Goal: Task Accomplishment & Management: Use online tool/utility

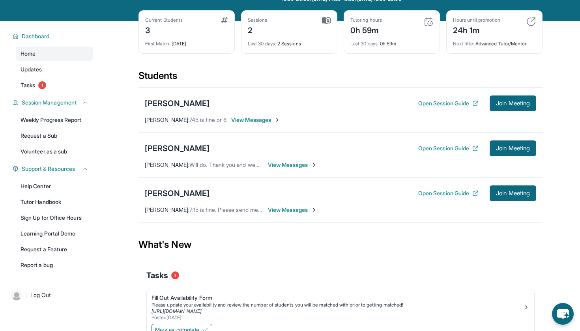
scroll to position [35, 0]
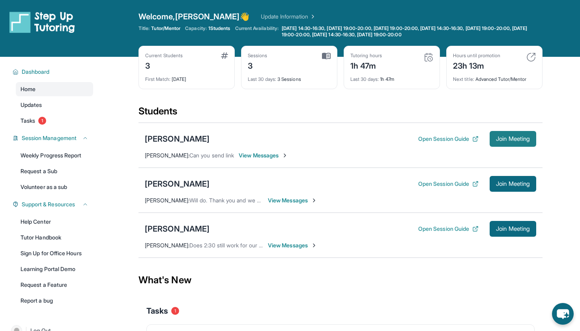
click at [496, 136] on span "Join Meeting" at bounding box center [513, 138] width 34 height 5
click at [505, 139] on span "Join Meeting" at bounding box center [513, 138] width 34 height 5
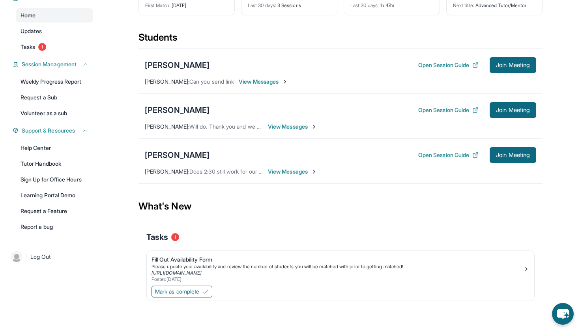
scroll to position [74, 0]
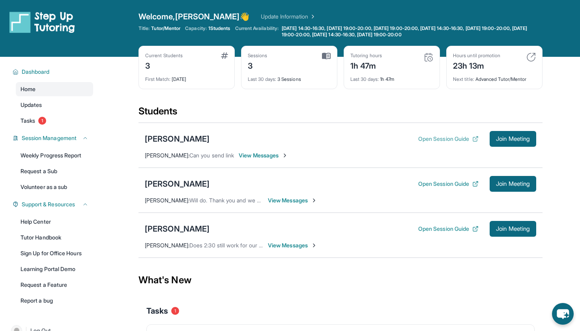
click at [425, 137] on button "Open Session Guide" at bounding box center [448, 139] width 60 height 8
click at [149, 139] on div "[PERSON_NAME]" at bounding box center [177, 138] width 65 height 11
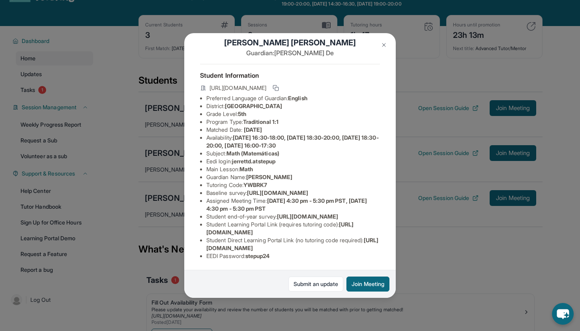
scroll to position [34, 0]
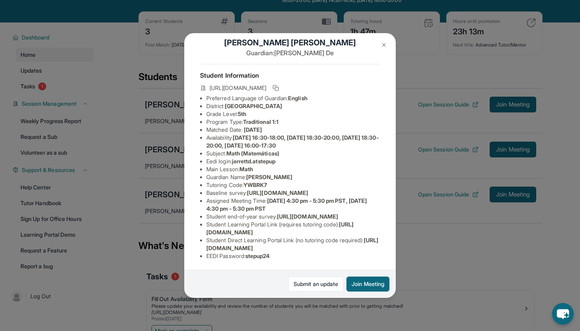
drag, startPoint x: 202, startPoint y: 233, endPoint x: 369, endPoint y: 234, distance: 167.2
click at [369, 234] on ul "Preferred Language of Guardian: English District: [GEOGRAPHIC_DATA] Grade Level…" at bounding box center [290, 177] width 180 height 166
click at [205, 246] on ul "Preferred Language of Guardian: English District: [GEOGRAPHIC_DATA] Grade Level…" at bounding box center [290, 177] width 180 height 166
drag, startPoint x: 202, startPoint y: 247, endPoint x: 302, endPoint y: 246, distance: 99.8
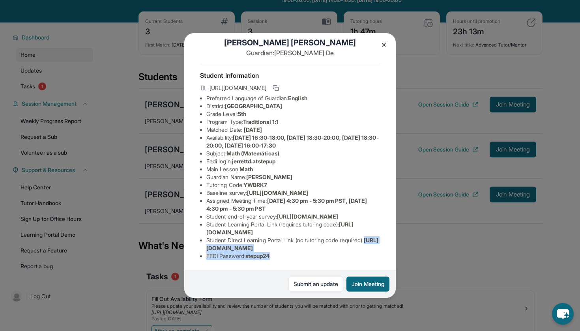
click at [302, 246] on ul "Preferred Language of Guardian: English District: [GEOGRAPHIC_DATA] Grade Level…" at bounding box center [290, 177] width 180 height 166
copy li "[URL][DOMAIN_NAME]"
click at [385, 44] on img at bounding box center [384, 45] width 6 height 6
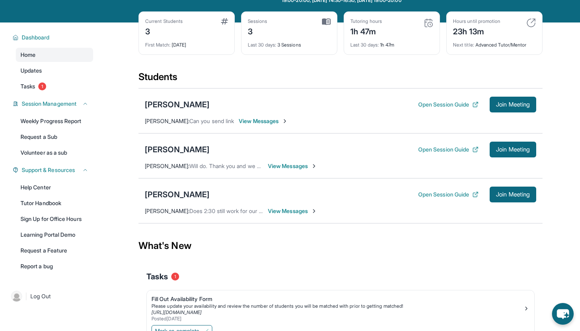
click at [252, 121] on span "View Messages" at bounding box center [263, 121] width 49 height 8
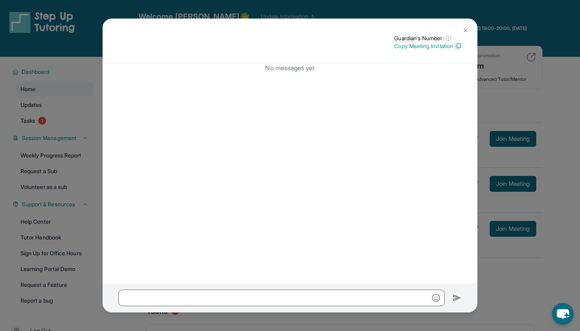
scroll to position [0, 0]
click at [448, 89] on div "No messages yet" at bounding box center [290, 173] width 375 height 220
click at [453, 46] on p "Copy Meeting Invitation" at bounding box center [427, 46] width 67 height 8
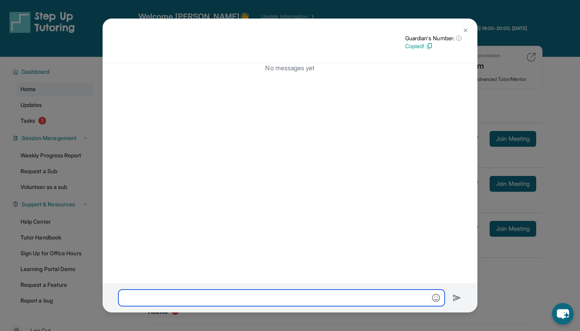
click at [172, 302] on input "text" at bounding box center [281, 297] width 326 height 17
paste input "**********"
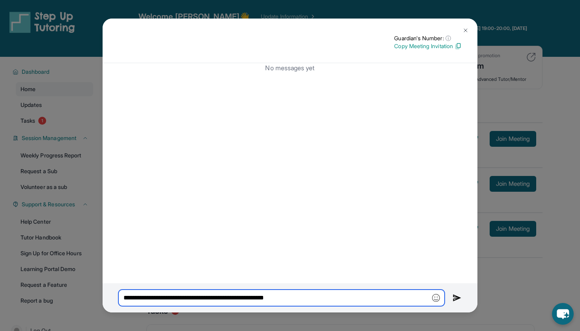
type input "**********"
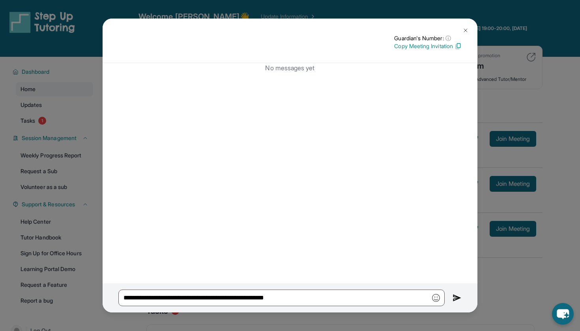
click at [463, 32] on img at bounding box center [465, 30] width 6 height 6
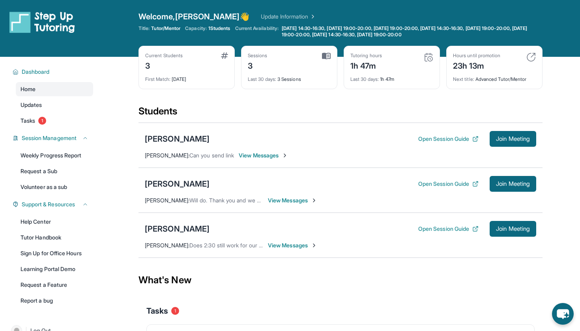
click at [253, 156] on span "View Messages" at bounding box center [263, 155] width 49 height 8
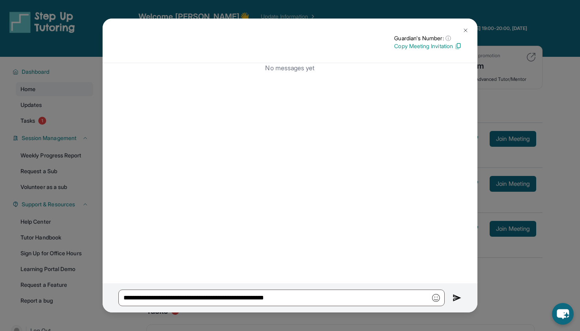
click at [456, 298] on img at bounding box center [456, 297] width 9 height 9
click at [456, 297] on img at bounding box center [456, 297] width 9 height 9
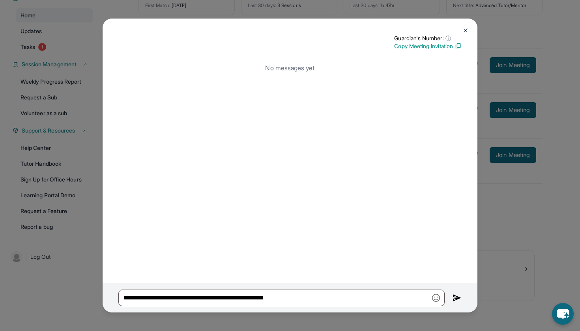
scroll to position [74, 0]
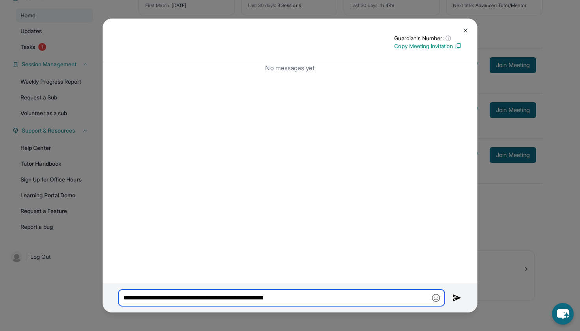
drag, startPoint x: 318, startPoint y: 297, endPoint x: 0, endPoint y: 306, distance: 318.0
click at [0, 306] on div "**********" at bounding box center [290, 165] width 580 height 331
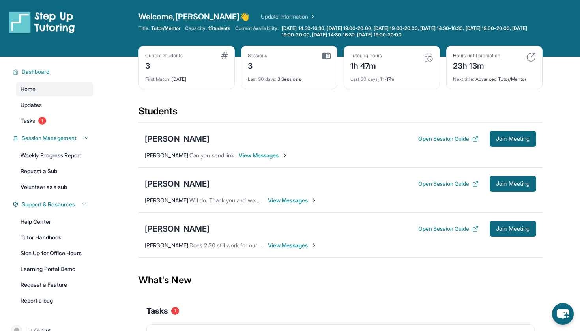
scroll to position [0, 0]
click at [239, 152] on span "View Messages" at bounding box center [263, 155] width 49 height 8
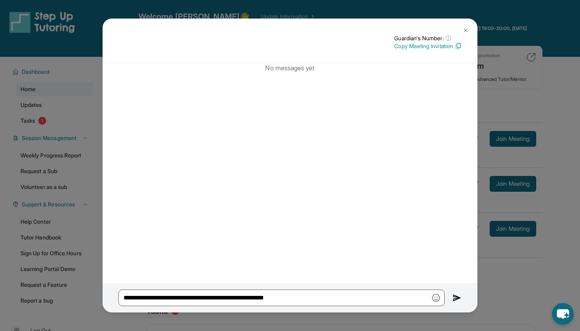
click at [455, 306] on button at bounding box center [456, 297] width 9 height 17
click at [456, 299] on img at bounding box center [456, 297] width 9 height 9
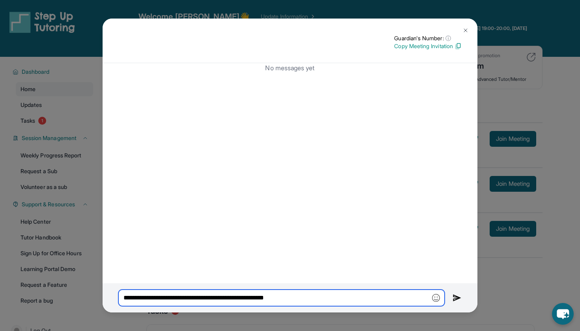
click at [366, 296] on input "**********" at bounding box center [281, 297] width 326 height 17
drag, startPoint x: 366, startPoint y: 296, endPoint x: 82, endPoint y: 303, distance: 284.0
click at [82, 303] on div "**********" at bounding box center [290, 165] width 580 height 331
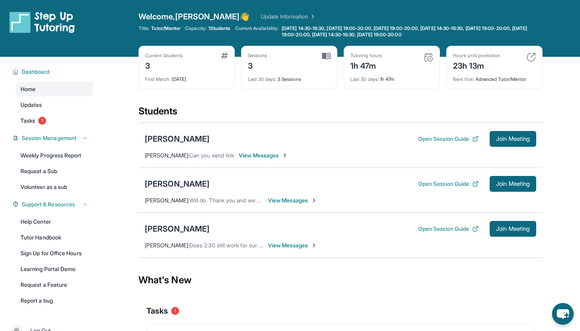
click at [239, 153] on span "View Messages" at bounding box center [263, 155] width 49 height 8
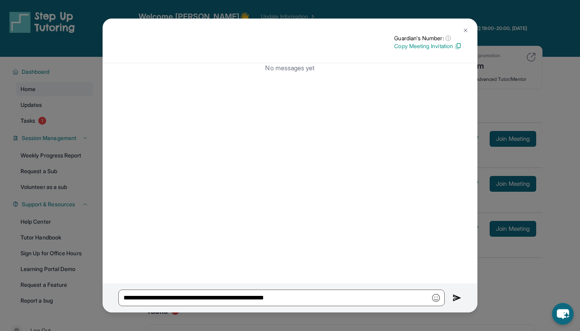
click at [466, 28] on img at bounding box center [465, 30] width 6 height 6
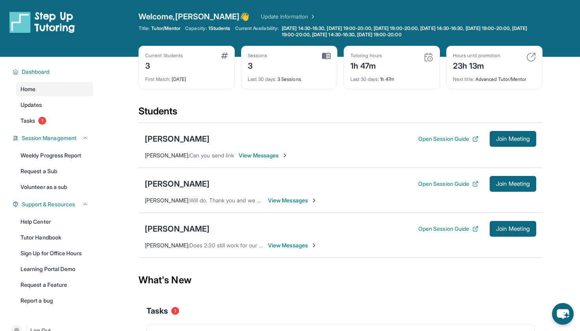
click at [239, 153] on span "View Messages" at bounding box center [263, 155] width 49 height 8
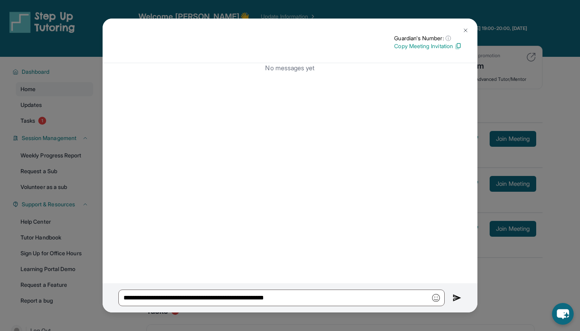
click at [427, 48] on p "Copy Meeting Invitation" at bounding box center [427, 46] width 67 height 8
click at [464, 28] on img at bounding box center [465, 30] width 6 height 6
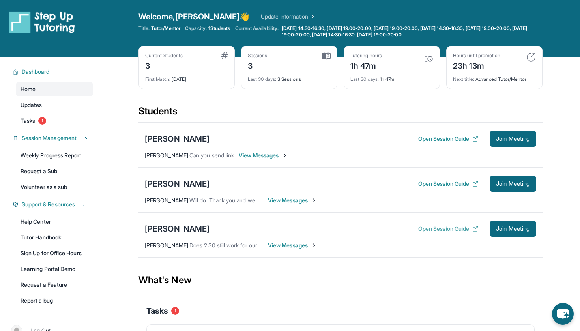
click at [456, 228] on button "Open Session Guide" at bounding box center [448, 229] width 60 height 8
click at [523, 183] on span "Join Meeting" at bounding box center [513, 183] width 34 height 5
click at [517, 183] on span "Join Meeting" at bounding box center [513, 183] width 34 height 5
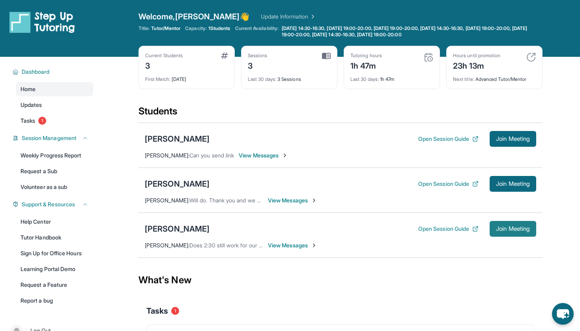
click at [492, 230] on button "Join Meeting" at bounding box center [512, 229] width 47 height 16
